Goal: Transaction & Acquisition: Purchase product/service

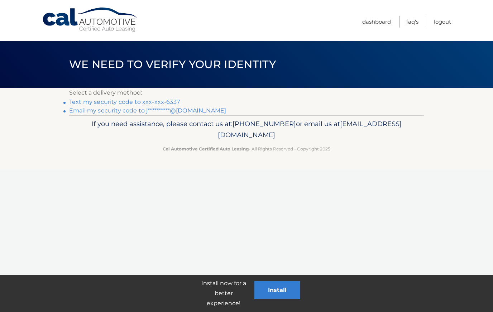
click at [124, 102] on link "Text my security code to xxx-xxx-6337" at bounding box center [124, 101] width 111 height 7
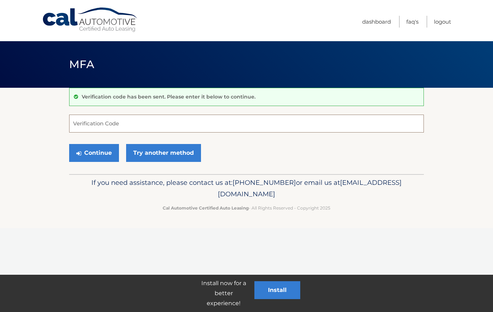
click at [89, 123] on input "Verification Code" at bounding box center [246, 124] width 354 height 18
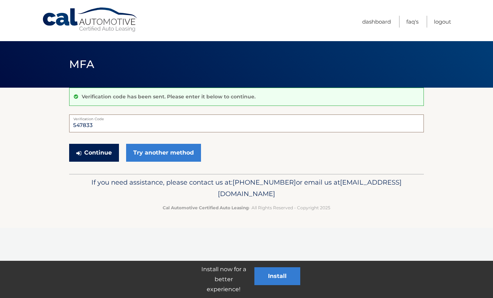
type input "547833"
click at [86, 152] on button "Continue" at bounding box center [94, 153] width 50 height 18
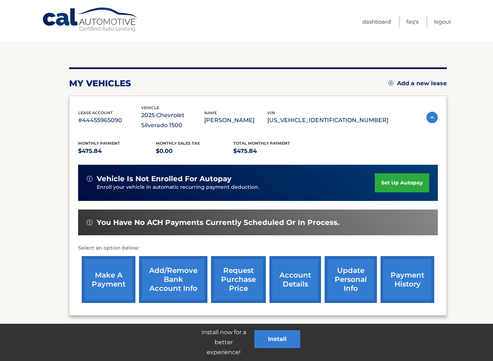
scroll to position [58, 0]
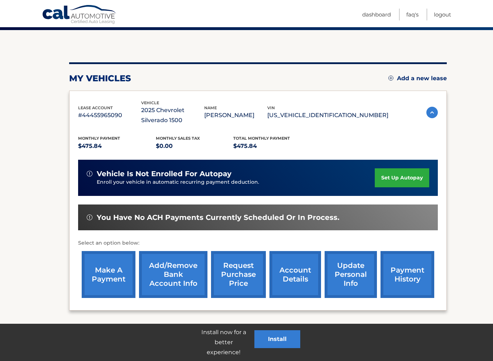
click at [111, 273] on link "make a payment" at bounding box center [109, 274] width 54 height 47
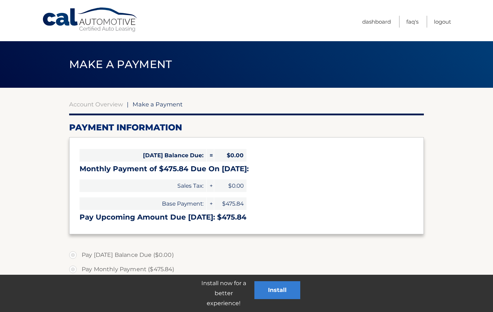
select select "ZjYyMTA2YTYtMzNmZi00N2NjLWFkZWMtMmU2ZTdmYTY0MGRh"
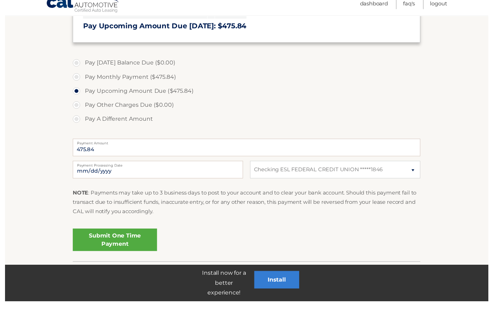
scroll to position [198, 0]
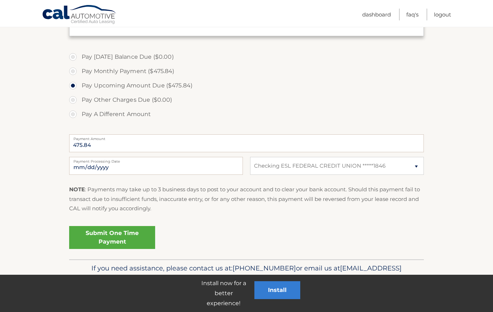
click at [117, 237] on link "Submit One Time Payment" at bounding box center [112, 237] width 86 height 23
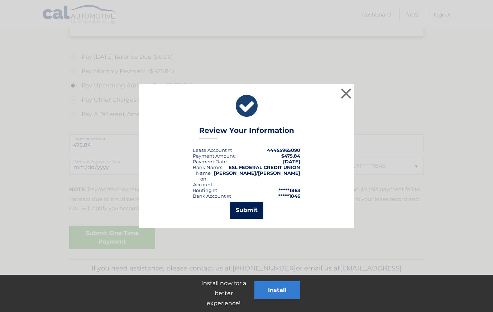
click at [251, 209] on button "Submit" at bounding box center [246, 210] width 33 height 17
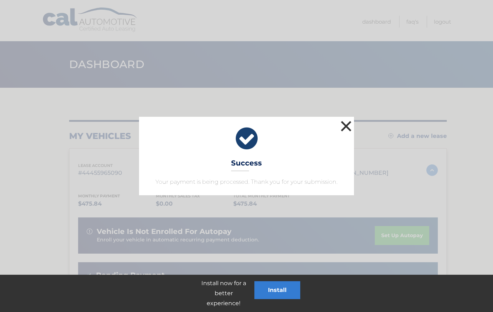
click at [344, 126] on button "×" at bounding box center [346, 126] width 14 height 14
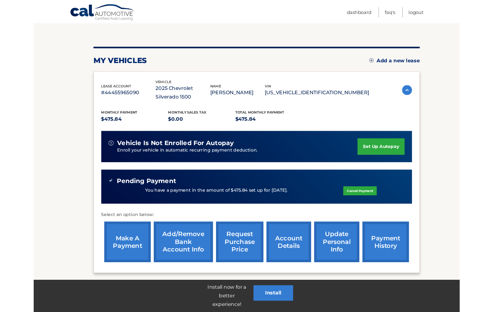
scroll to position [66, 0]
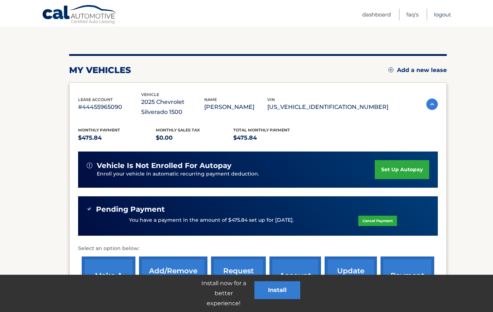
click at [446, 14] on link "Logout" at bounding box center [442, 15] width 17 height 12
